Goal: Find specific page/section: Find specific page/section

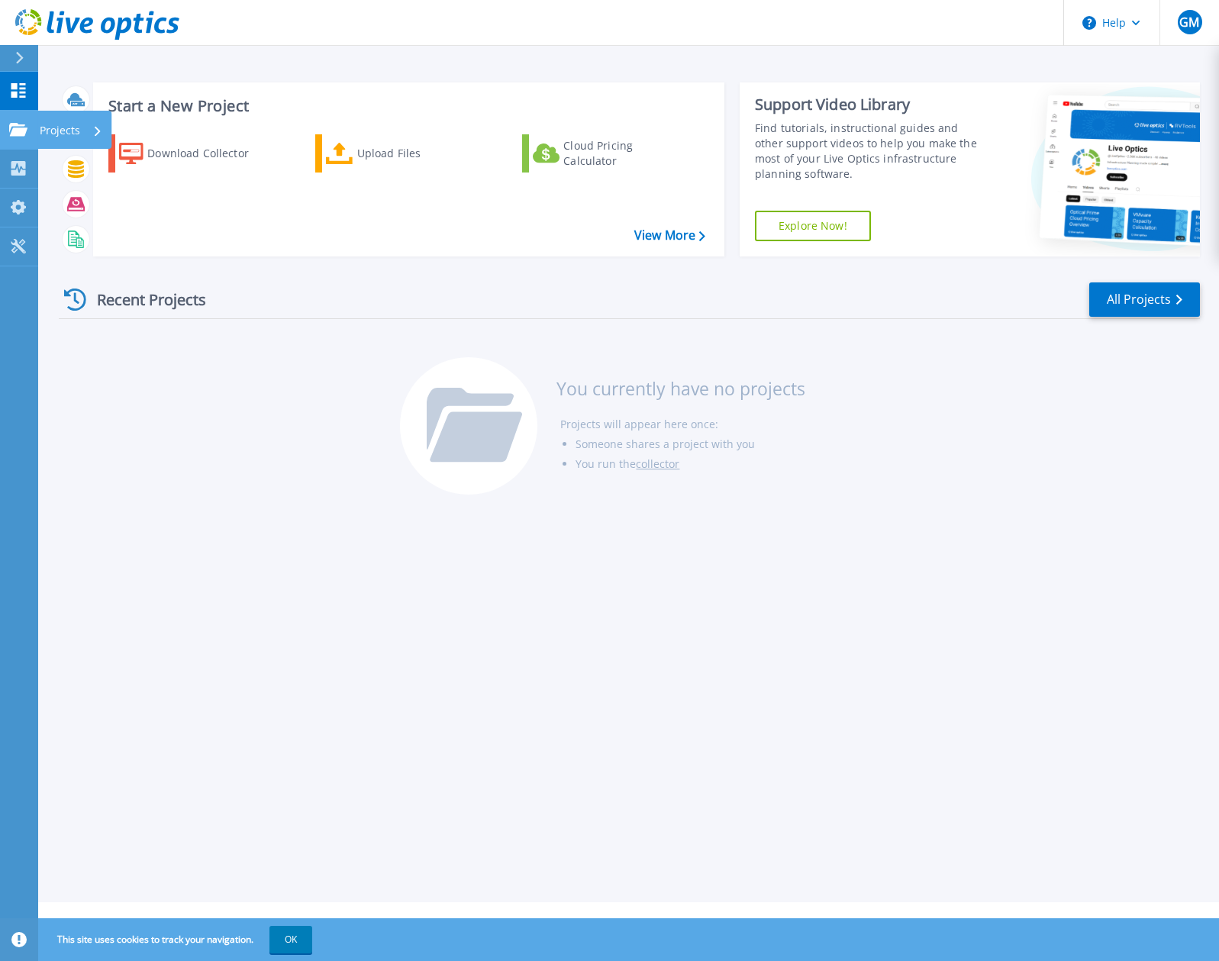
click at [11, 124] on icon at bounding box center [18, 129] width 18 height 13
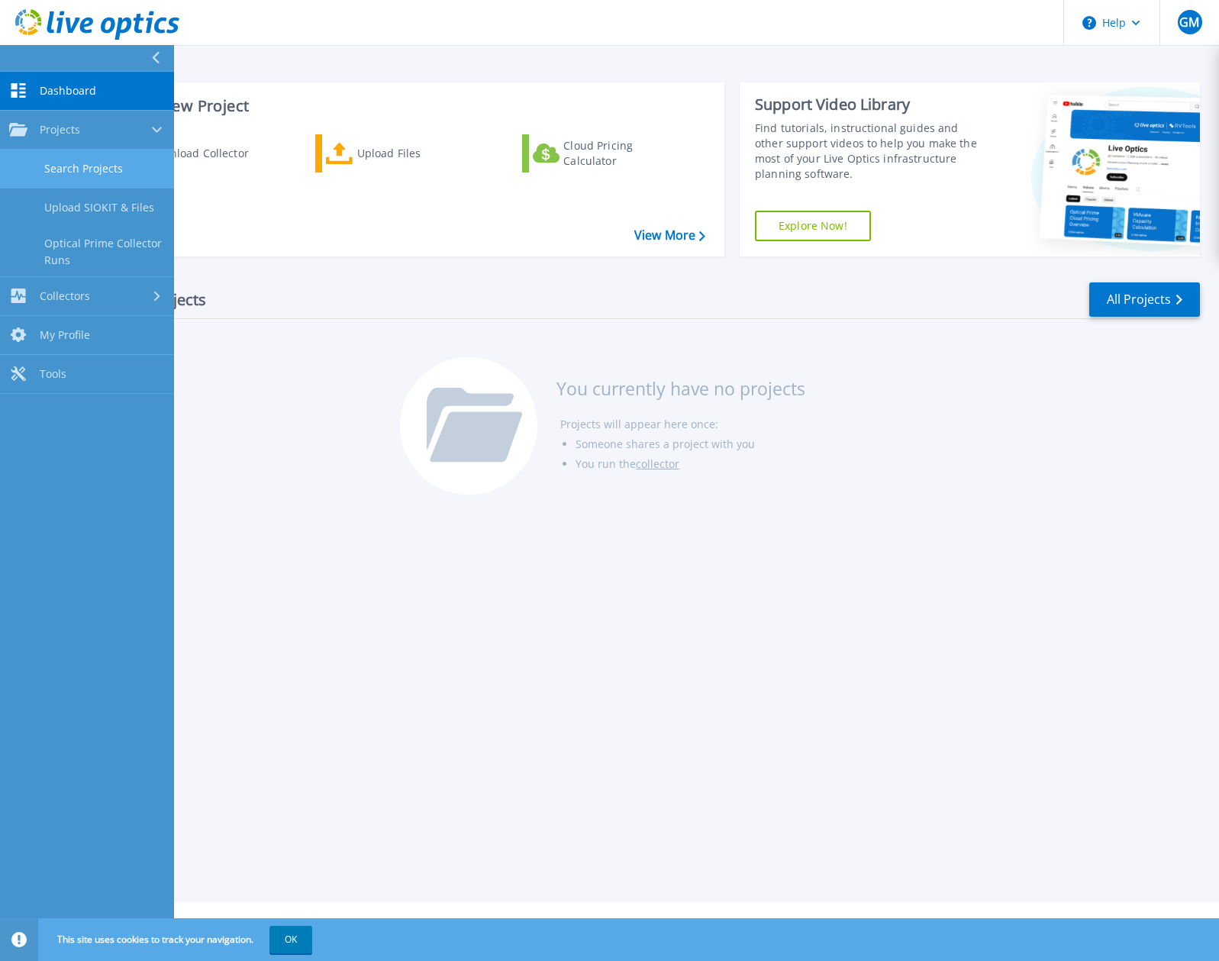
click at [94, 158] on link "Search Projects" at bounding box center [87, 169] width 174 height 39
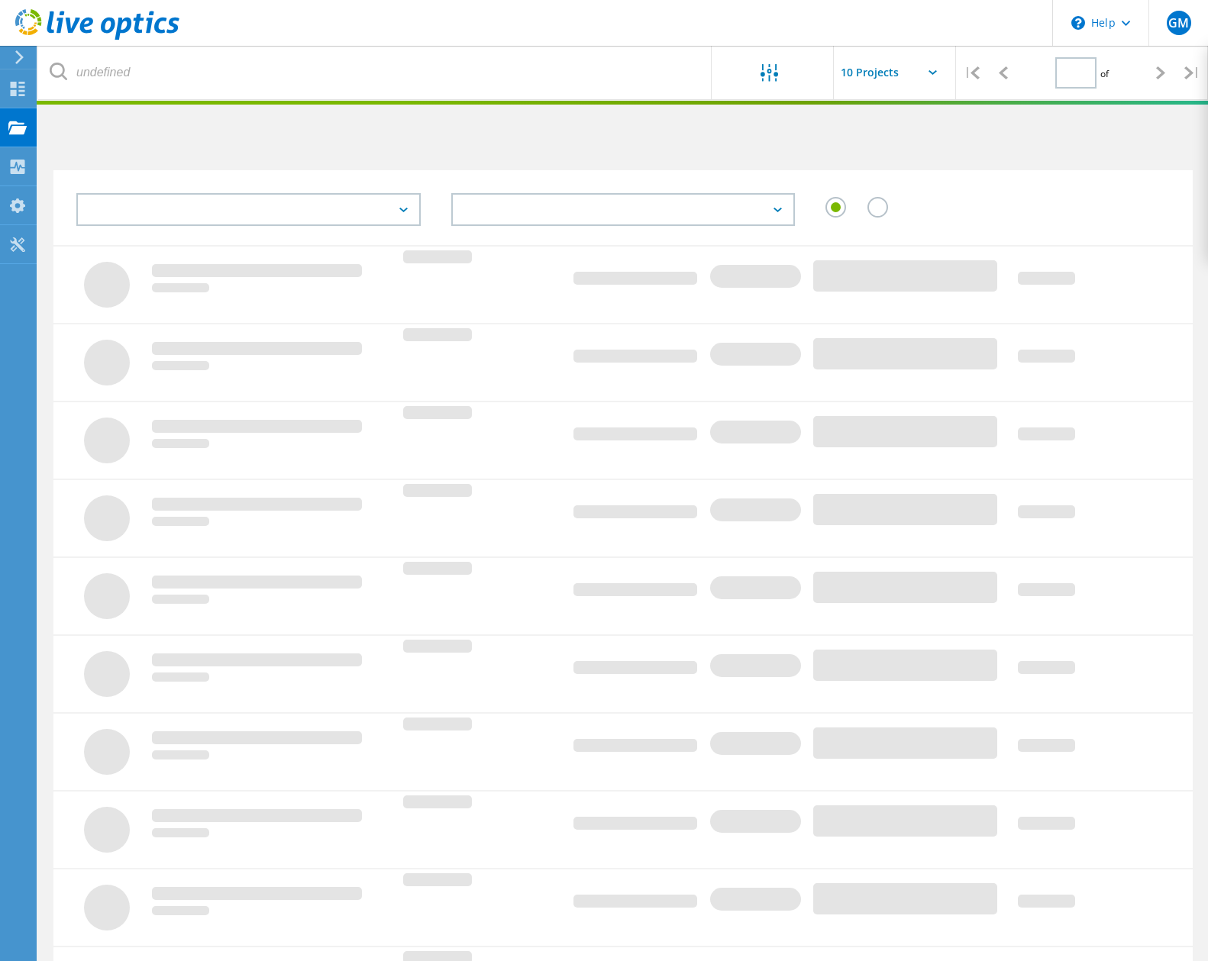
type input "1"
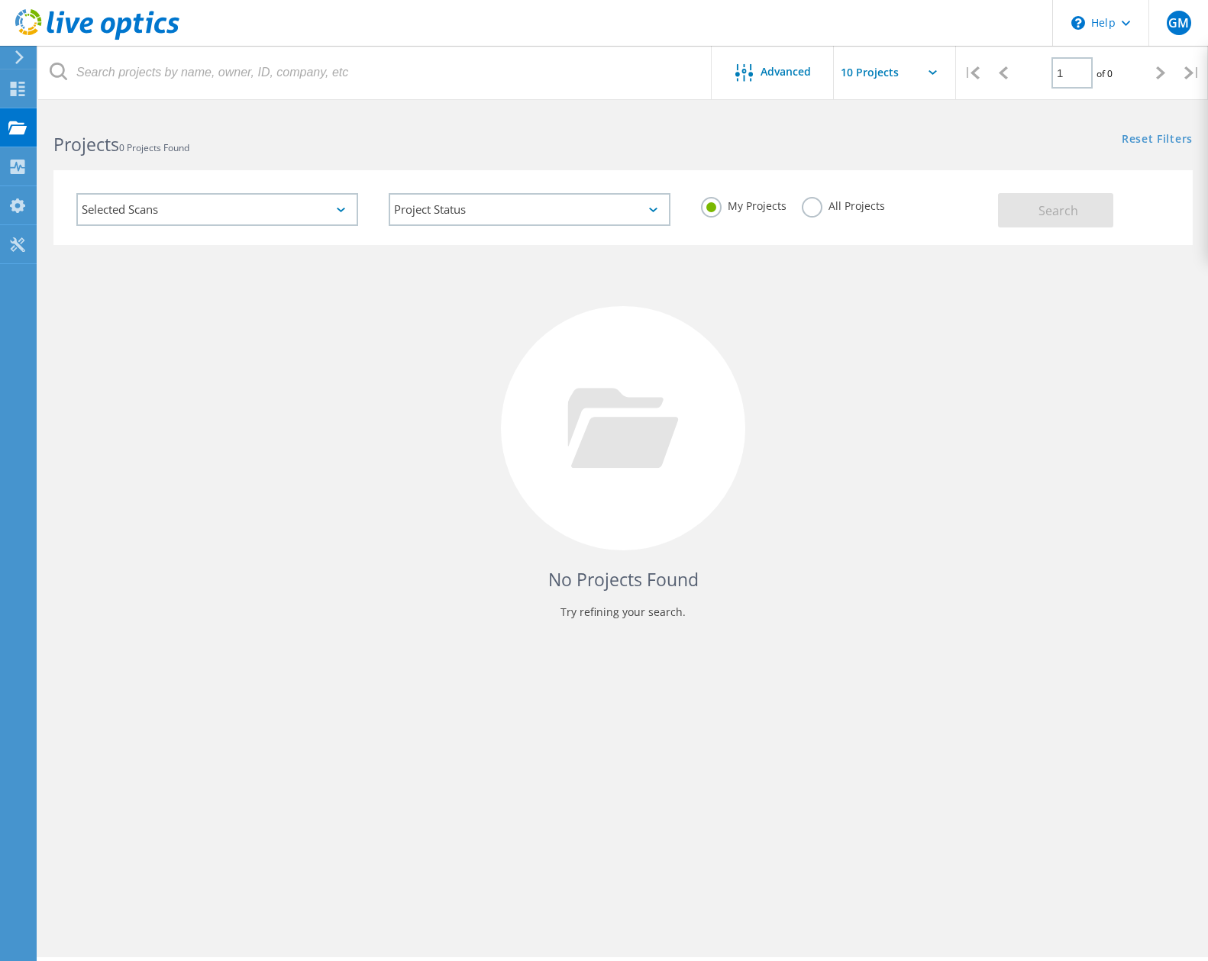
click at [805, 212] on label "All Projects" at bounding box center [843, 204] width 83 height 15
click at [0, 0] on input "All Projects" at bounding box center [0, 0] width 0 height 0
click at [1045, 211] on span "Search" at bounding box center [1059, 210] width 40 height 17
click at [916, 66] on input "text" at bounding box center [910, 72] width 153 height 53
click at [381, 132] on h2 "Projects 0 Projects Found" at bounding box center [330, 144] width 554 height 25
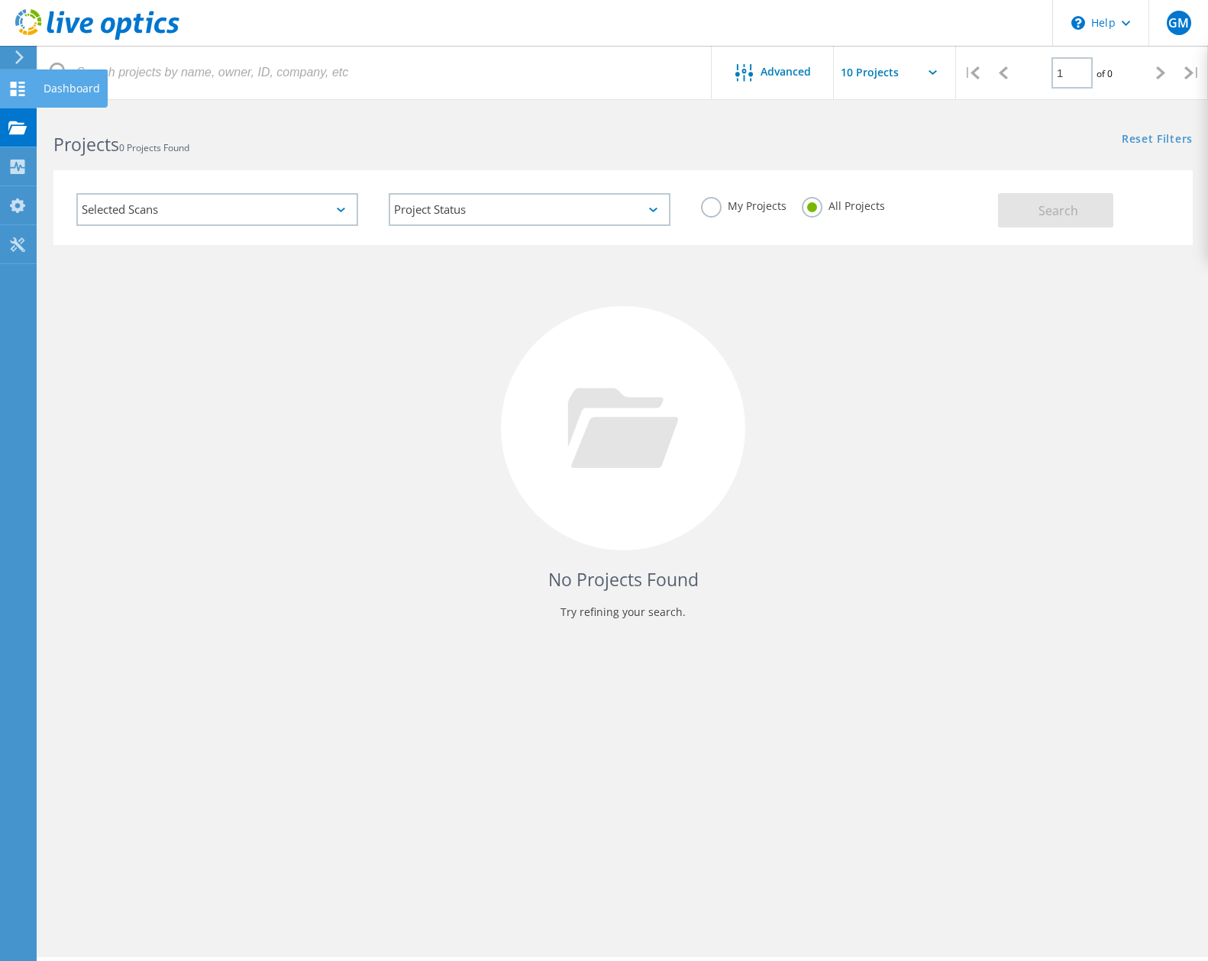
click at [66, 84] on div "Dashboard" at bounding box center [72, 88] width 57 height 11
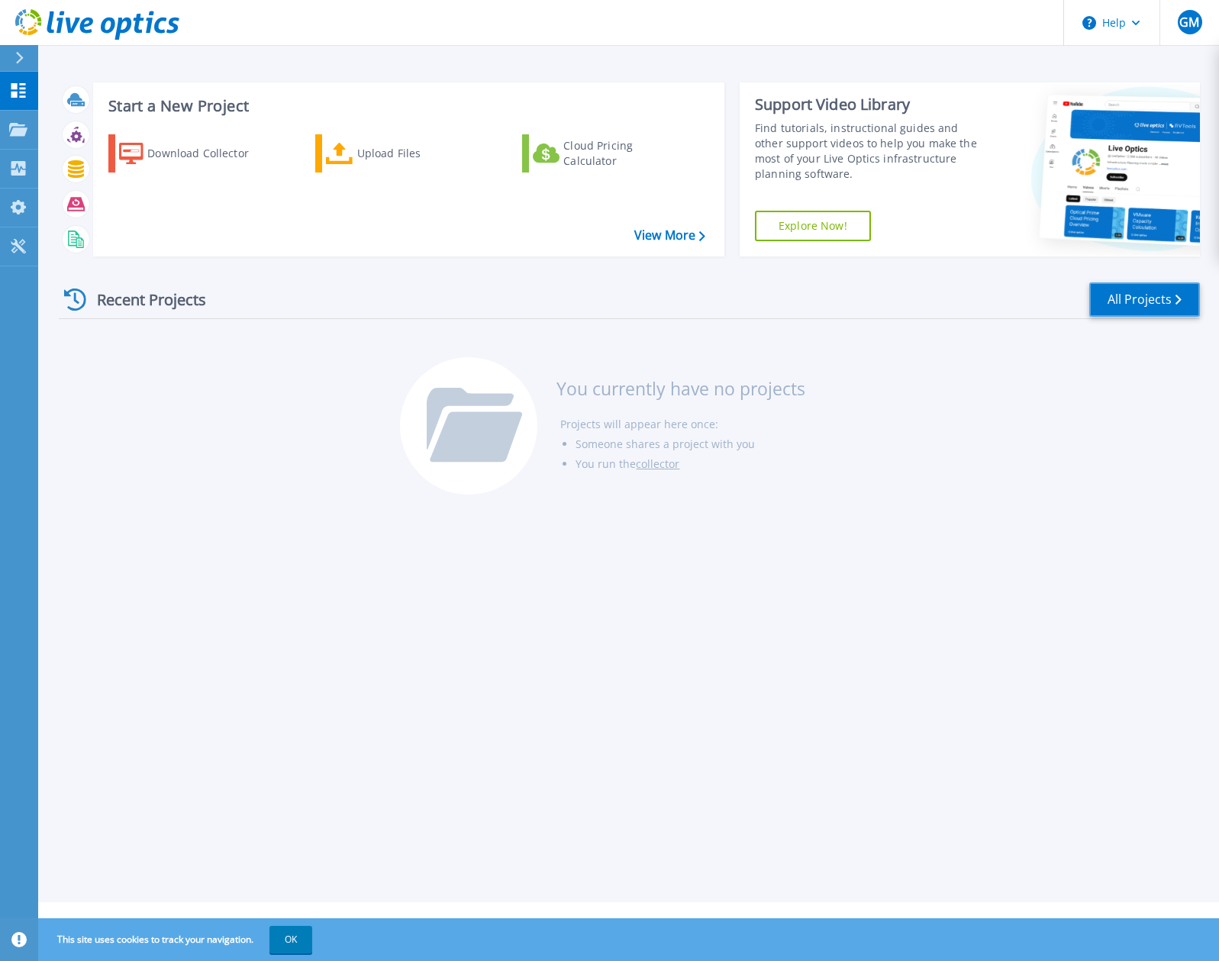
click at [1153, 289] on link "All Projects" at bounding box center [1145, 300] width 111 height 34
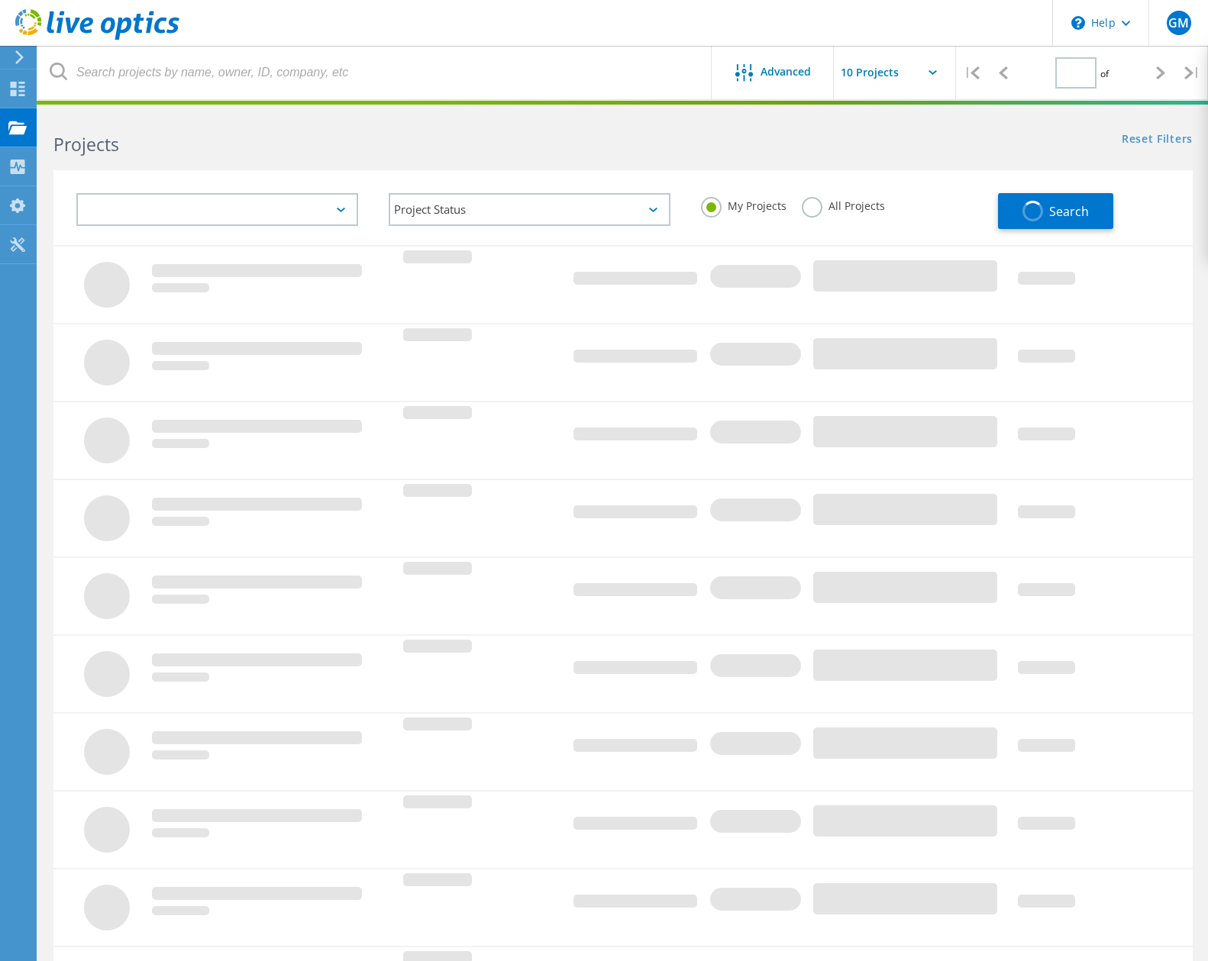
type input "1"
